Goal: Transaction & Acquisition: Purchase product/service

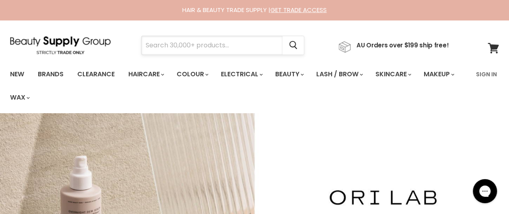
click at [163, 48] on input "Search" at bounding box center [212, 45] width 141 height 19
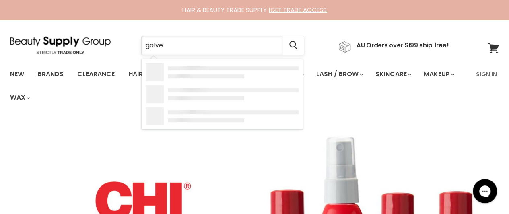
type input "golves"
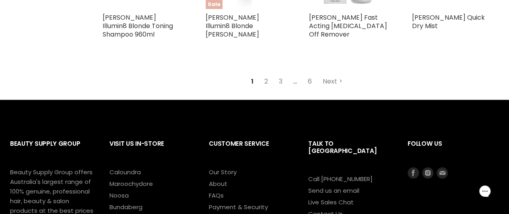
scroll to position [958, 0]
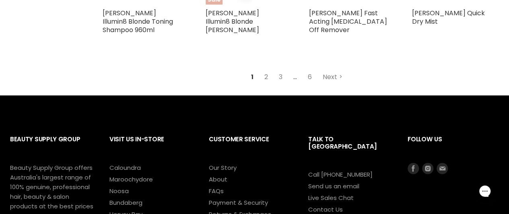
click at [265, 80] on link "2" at bounding box center [266, 77] width 12 height 14
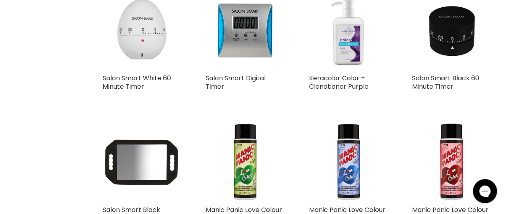
scroll to position [846, 0]
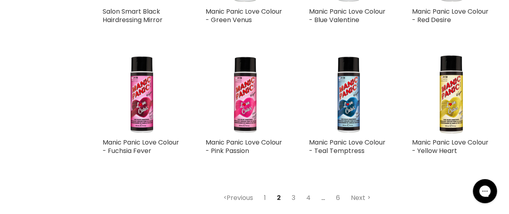
click at [264, 195] on link "1" at bounding box center [264, 198] width 11 height 14
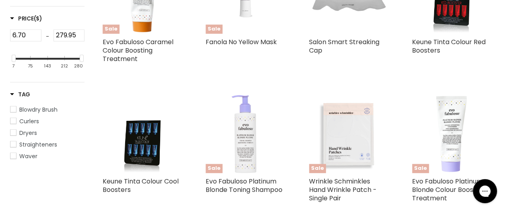
scroll to position [191, 0]
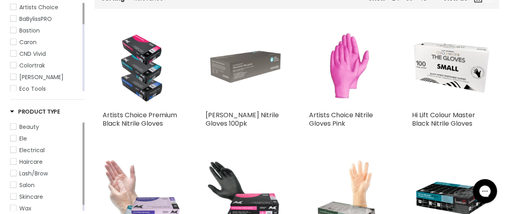
drag, startPoint x: 264, startPoint y: 195, endPoint x: 235, endPoint y: 71, distance: 127.6
click at [235, 71] on img "Main content" at bounding box center [245, 67] width 79 height 79
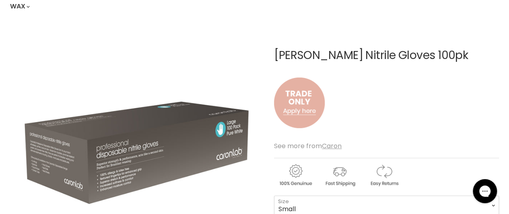
scroll to position [88, 0]
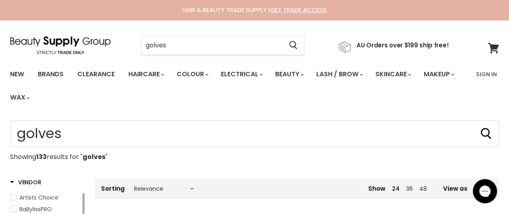
scroll to position [211, 0]
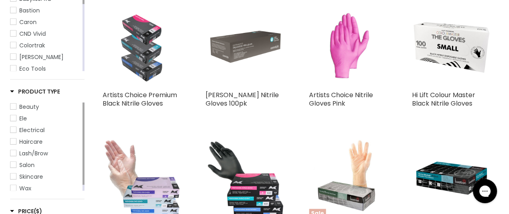
click at [134, 63] on img "Main content" at bounding box center [142, 47] width 70 height 79
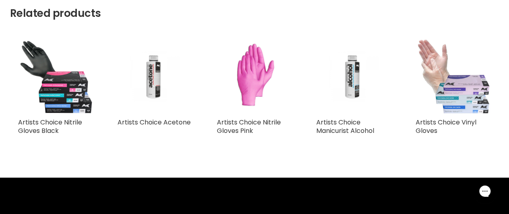
scroll to position [570, 0]
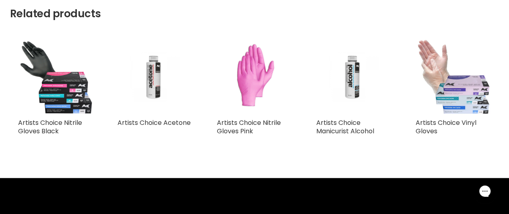
click at [252, 97] on img "Main content" at bounding box center [254, 76] width 46 height 75
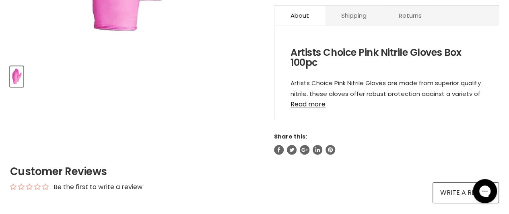
scroll to position [313, 0]
click at [313, 103] on link "Read more" at bounding box center [386, 103] width 192 height 12
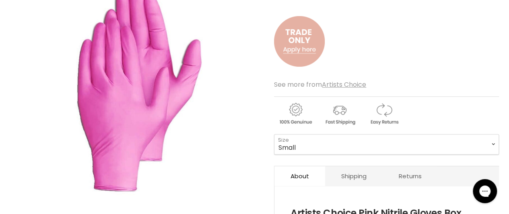
scroll to position [0, 0]
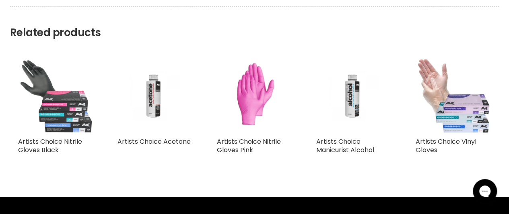
click at [75, 109] on img "Main content" at bounding box center [55, 95] width 75 height 75
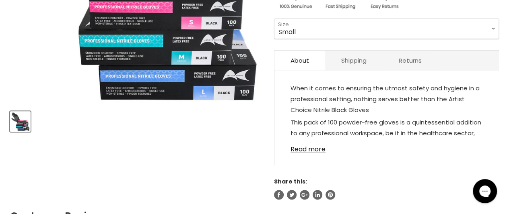
scroll to position [270, 0]
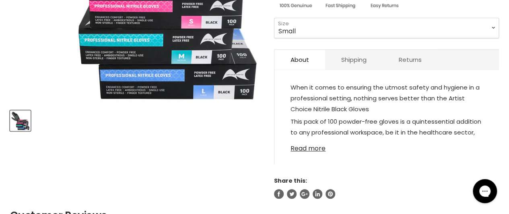
click at [311, 148] on link "Read more" at bounding box center [386, 146] width 192 height 12
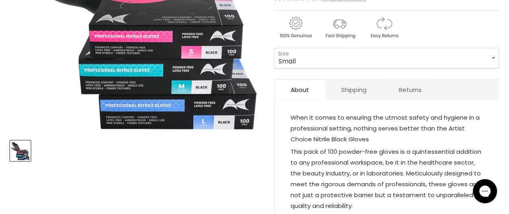
scroll to position [241, 0]
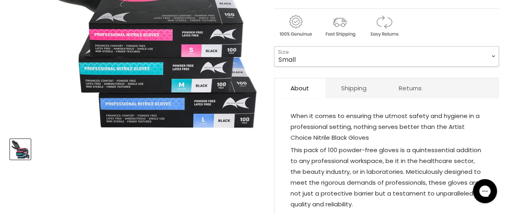
click at [492, 57] on select "Small Medium Large" at bounding box center [386, 56] width 225 height 20
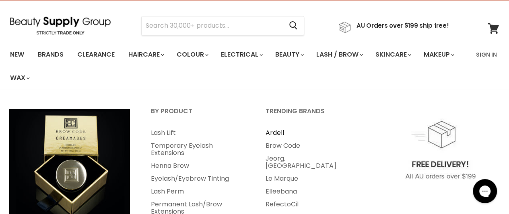
scroll to position [0, 0]
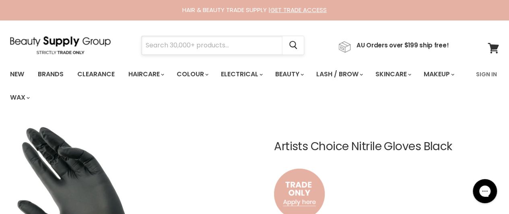
click at [177, 46] on input "Search" at bounding box center [212, 45] width 141 height 19
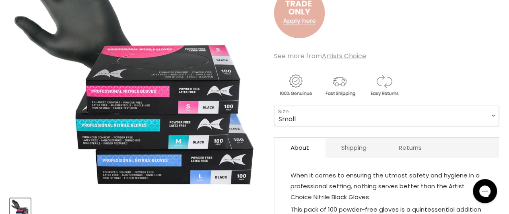
scroll to position [179, 0]
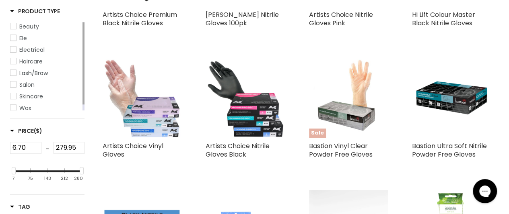
scroll to position [292, 0]
